Goal: Task Accomplishment & Management: Manage account settings

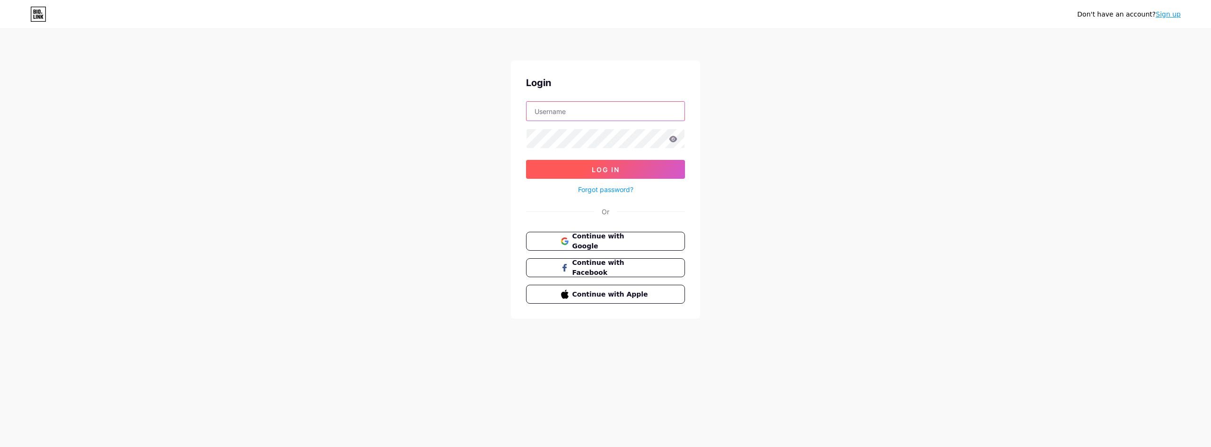
type input "svaaghavel"
click at [627, 174] on button "Log In" at bounding box center [605, 169] width 159 height 19
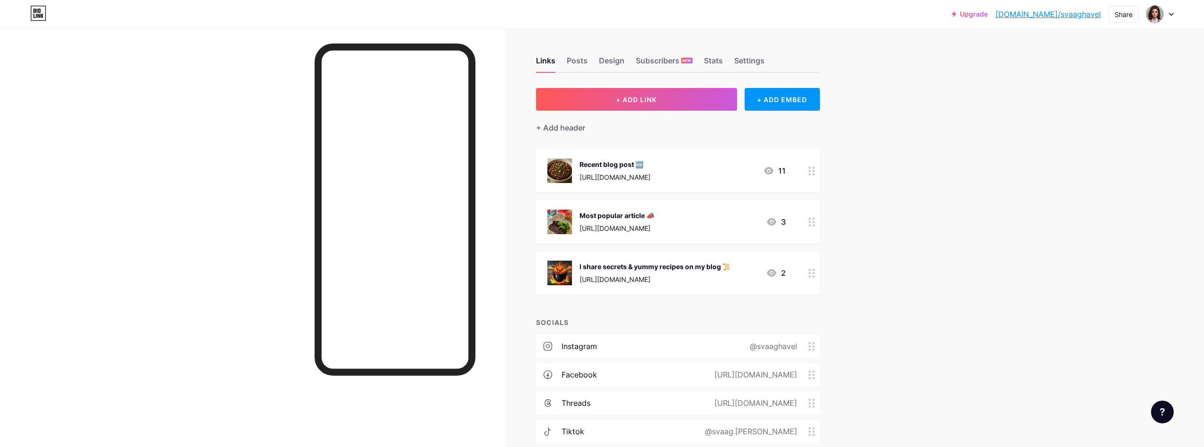
click at [605, 164] on div "Recent blog post 🆕" at bounding box center [614, 164] width 71 height 10
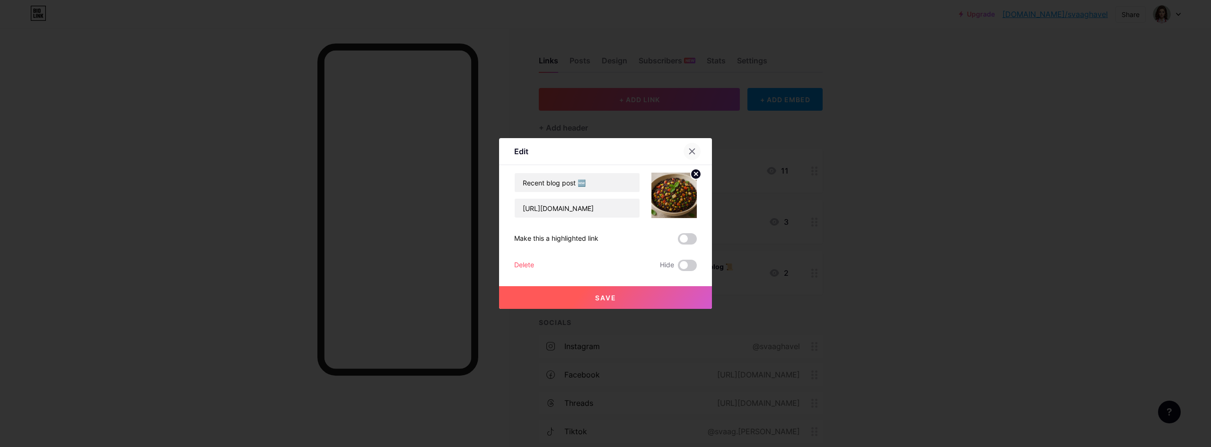
click at [689, 146] on div at bounding box center [692, 151] width 17 height 17
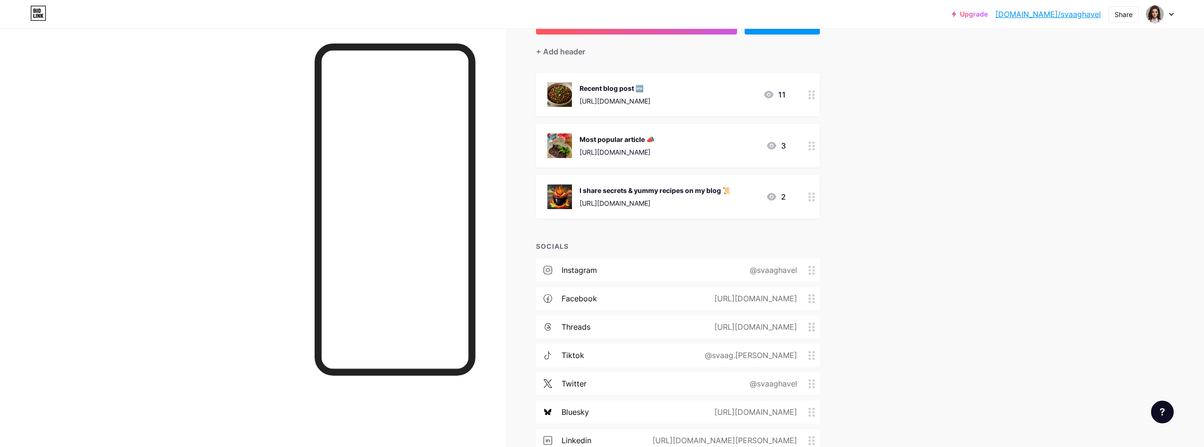
scroll to position [95, 0]
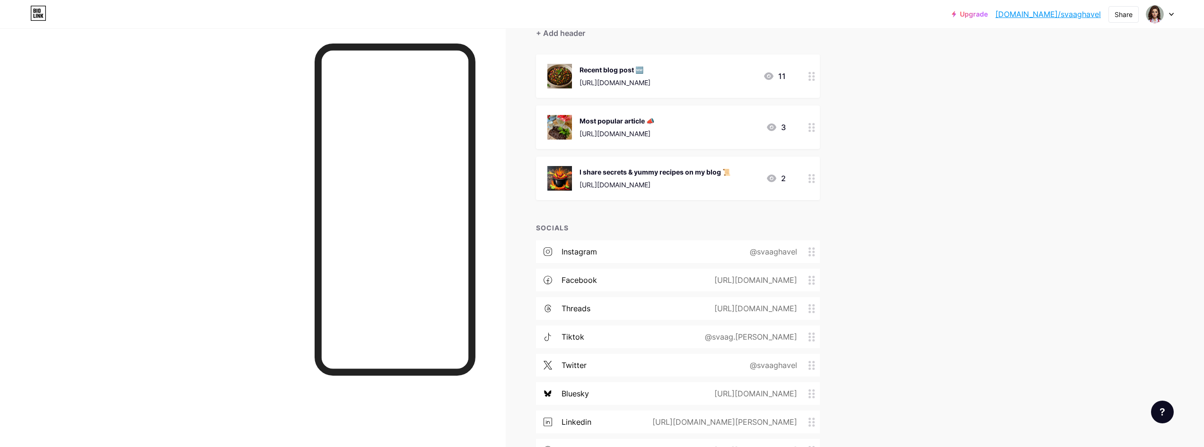
click at [654, 135] on div "[URL][DOMAIN_NAME]" at bounding box center [616, 134] width 75 height 10
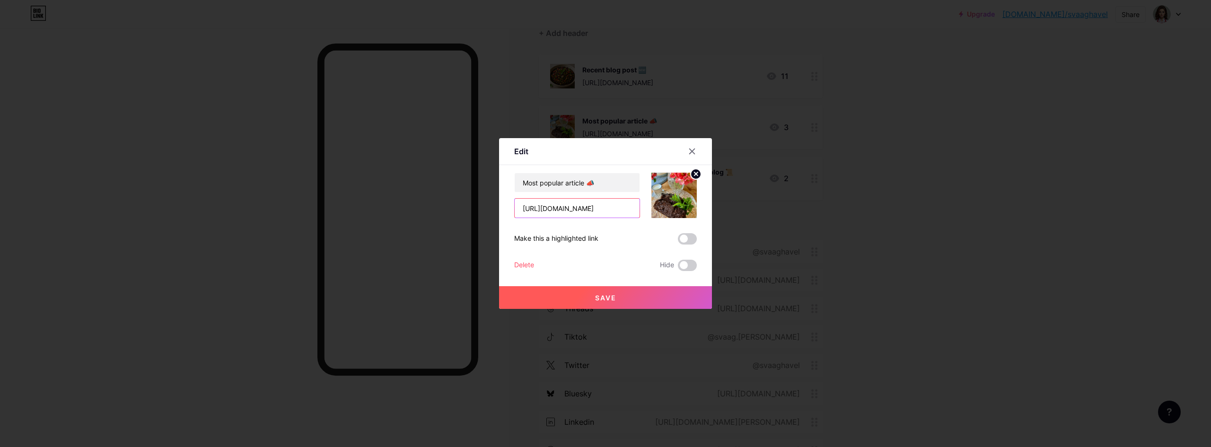
click at [593, 210] on input "[URL][DOMAIN_NAME]" at bounding box center [577, 208] width 125 height 19
click at [946, 242] on div at bounding box center [605, 223] width 1211 height 447
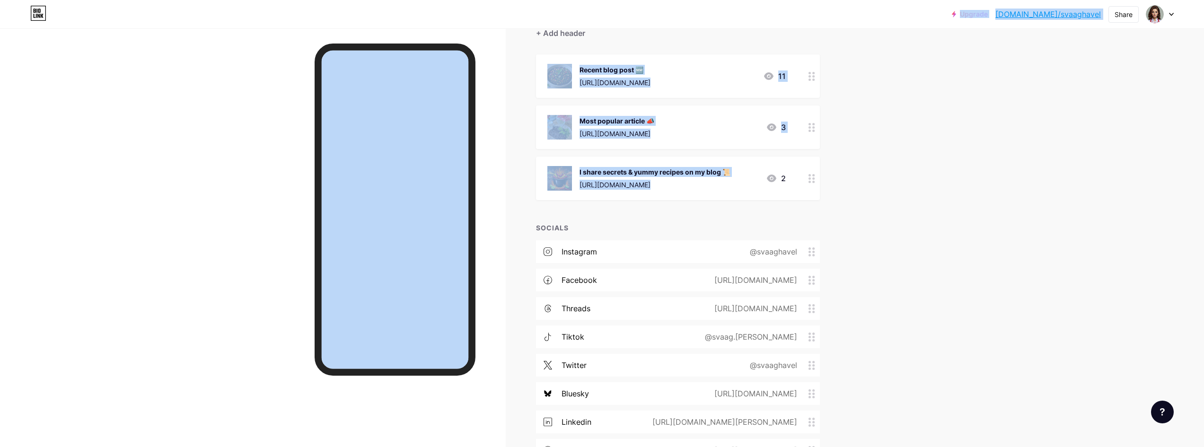
drag, startPoint x: 263, startPoint y: 3, endPoint x: 757, endPoint y: 175, distance: 523.6
click at [758, 175] on div "Upgrade [DOMAIN_NAME]/svaagh... [DOMAIN_NAME]/svaaghavel Share Switch accounts …" at bounding box center [602, 221] width 1204 height 632
click at [237, 252] on div at bounding box center [253, 251] width 506 height 447
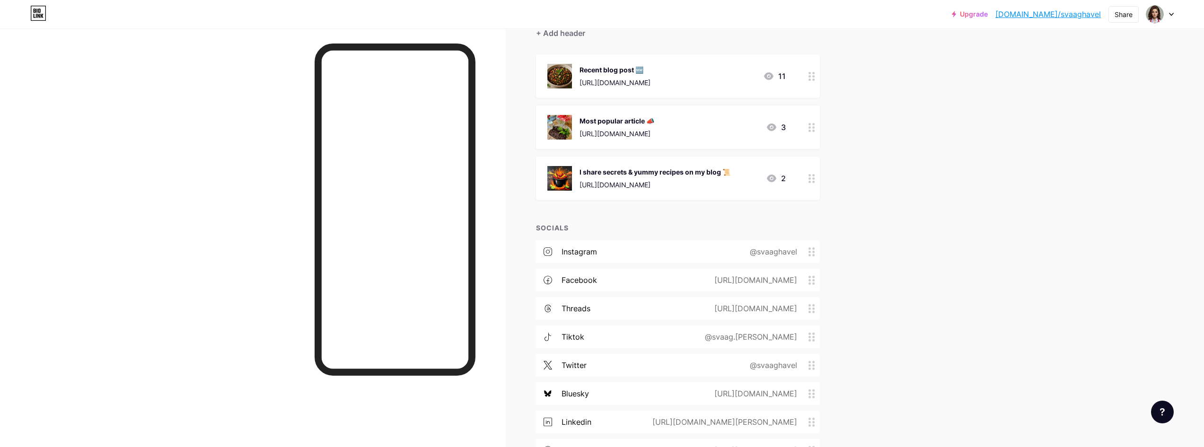
click at [1066, 17] on link "[DOMAIN_NAME]/svaaghavel" at bounding box center [1047, 14] width 105 height 11
